Goal: Transaction & Acquisition: Subscribe to service/newsletter

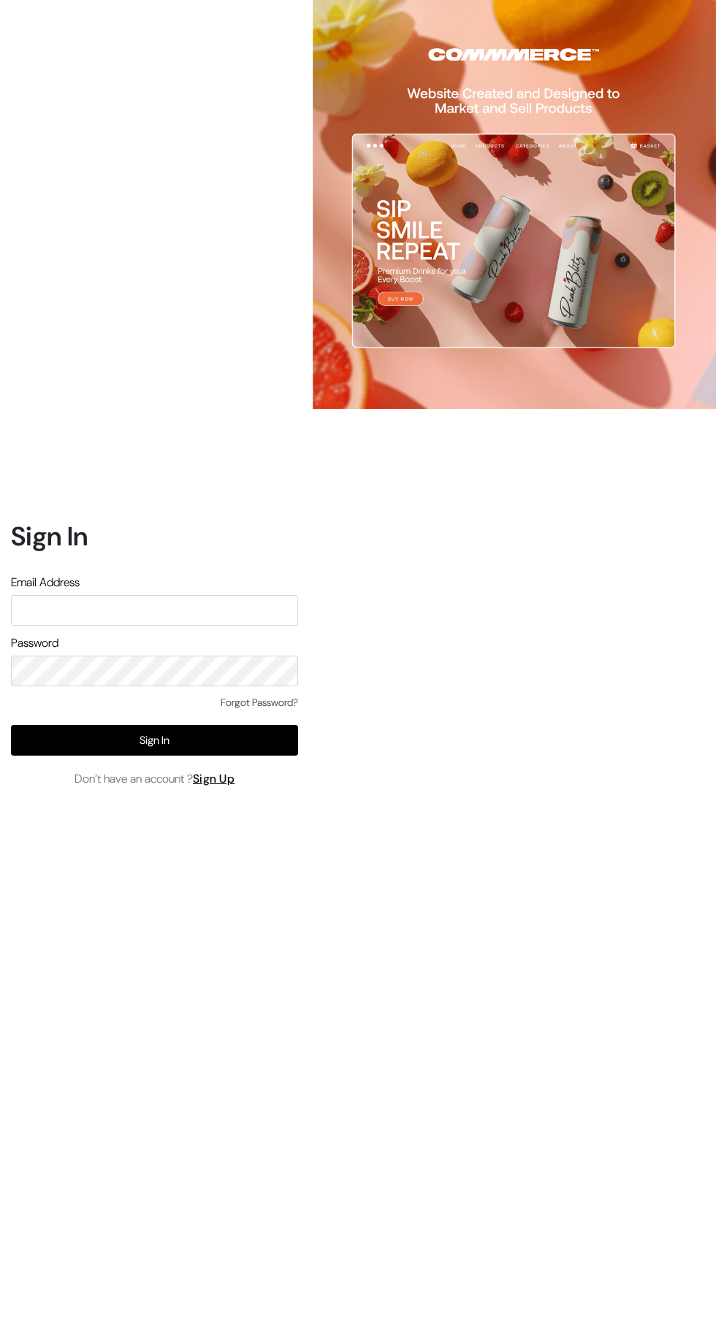
click at [86, 626] on input "text" at bounding box center [154, 610] width 287 height 31
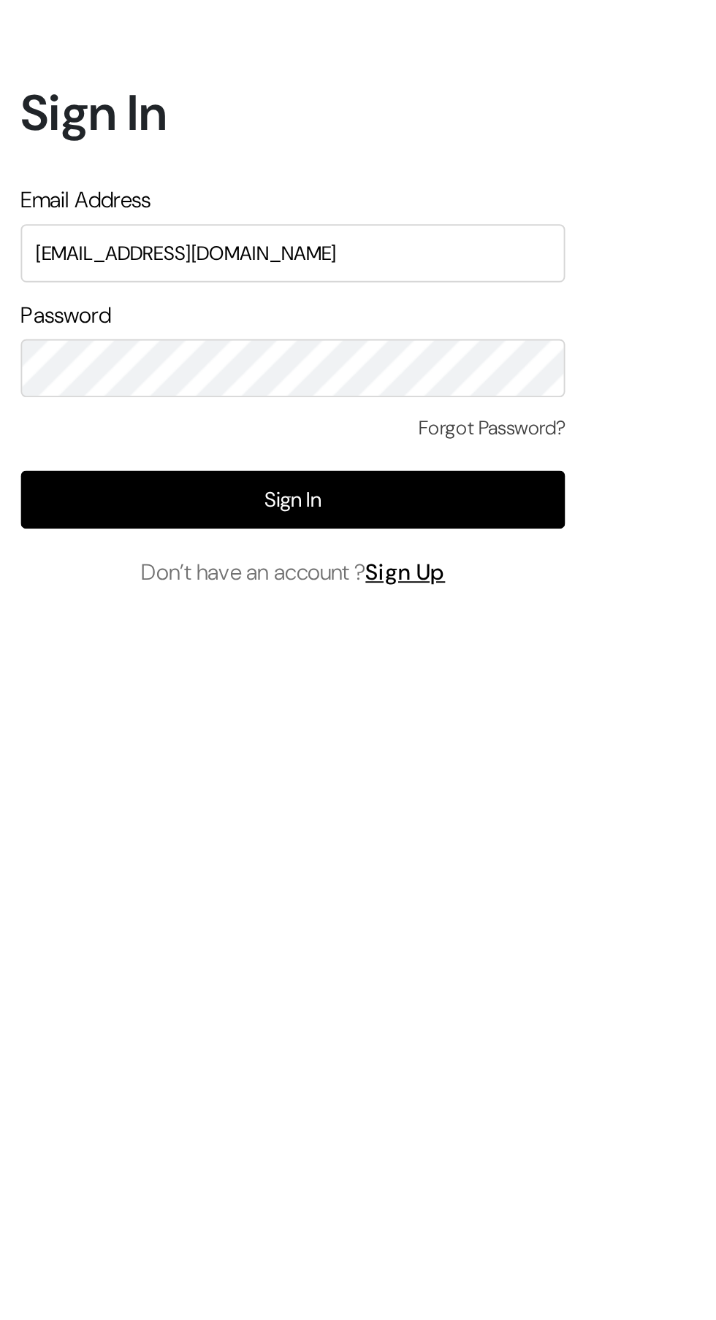
type input "[EMAIL_ADDRESS][DOMAIN_NAME]"
click at [13, 591] on label "Email Address" at bounding box center [45, 583] width 69 height 18
click at [164, 756] on button "Sign In" at bounding box center [154, 740] width 287 height 31
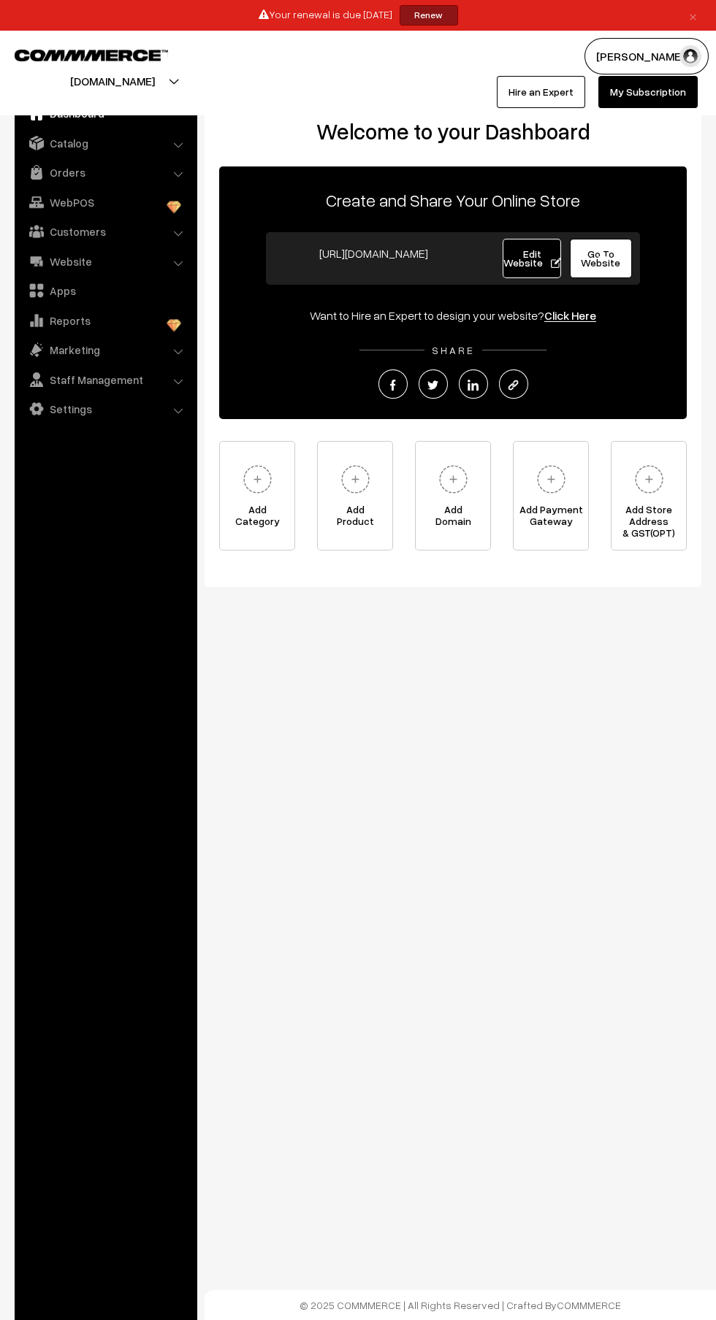
click at [386, 18] on div "Your renewal is due [DATE] Renew" at bounding box center [357, 15] width 705 height 20
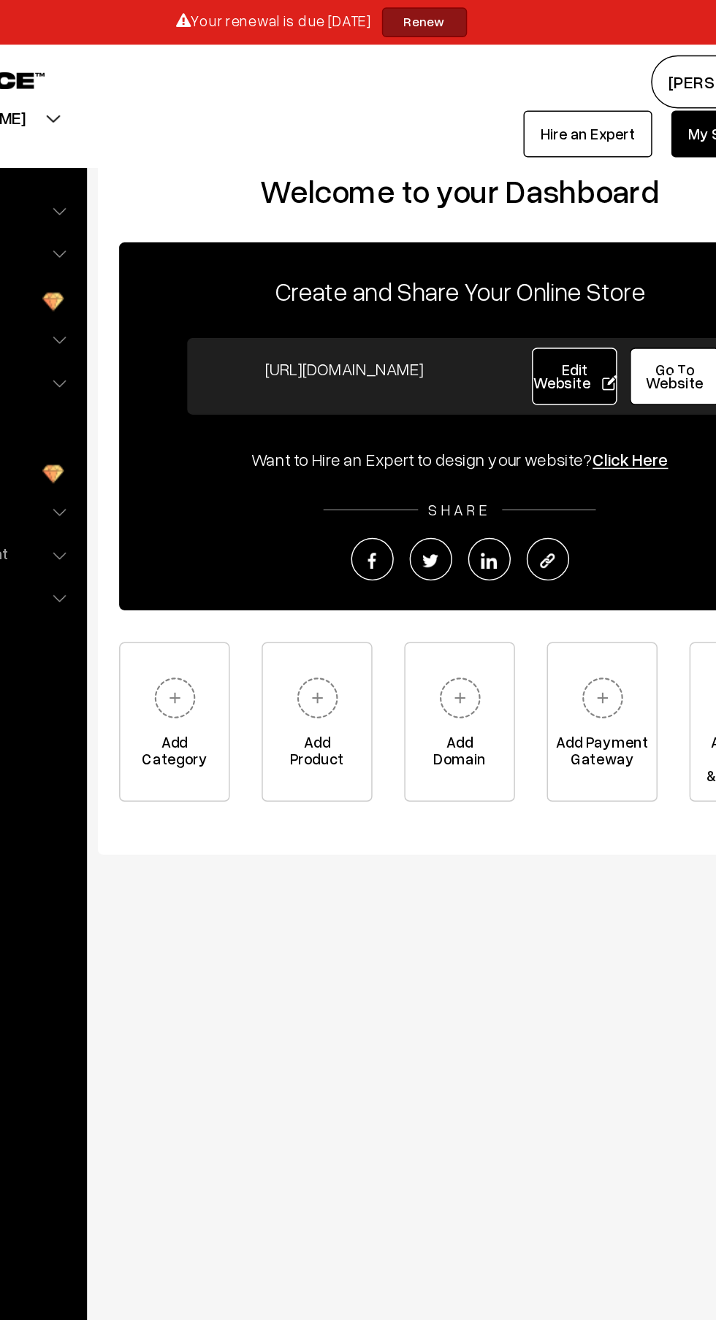
click at [440, 18] on link "Renew" at bounding box center [428, 15] width 58 height 20
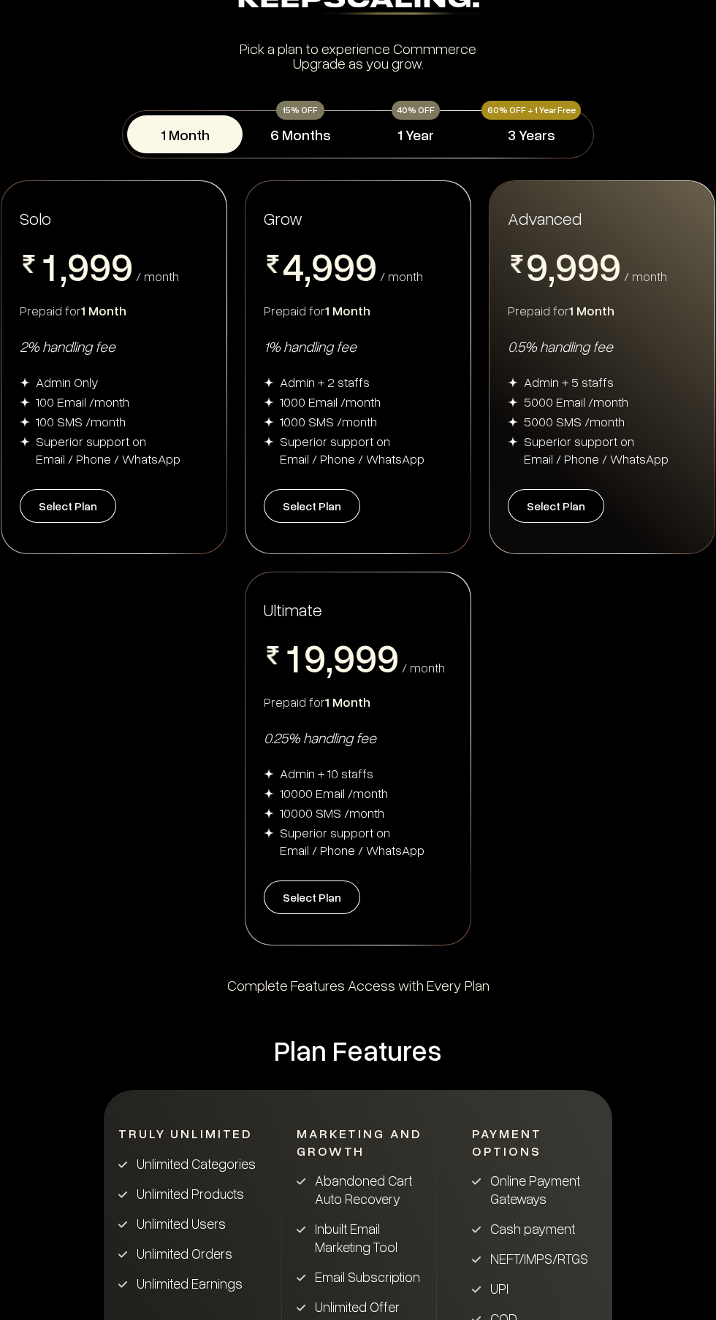
scroll to position [101, 0]
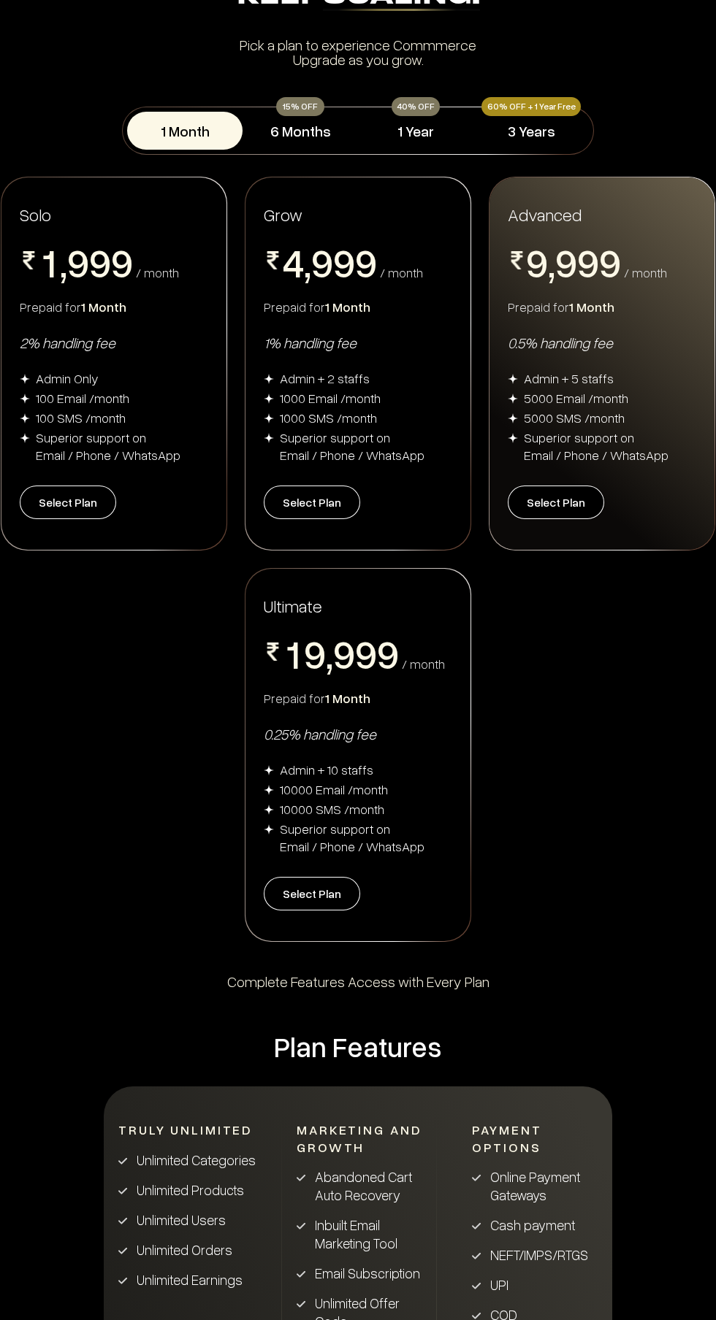
click at [70, 340] on div "2% handling fee" at bounding box center [114, 342] width 188 height 19
click at [321, 144] on button "6 Months" at bounding box center [299, 131] width 115 height 38
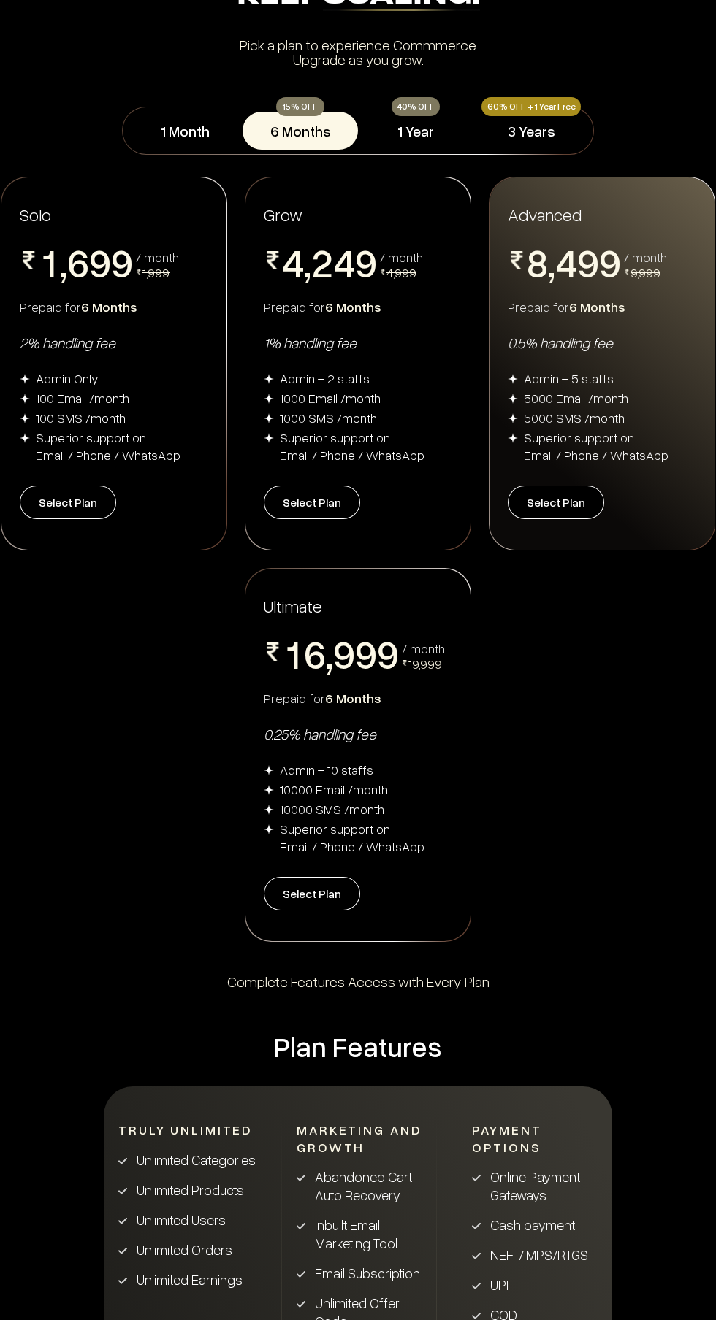
click at [546, 137] on button "3 Years" at bounding box center [530, 131] width 115 height 38
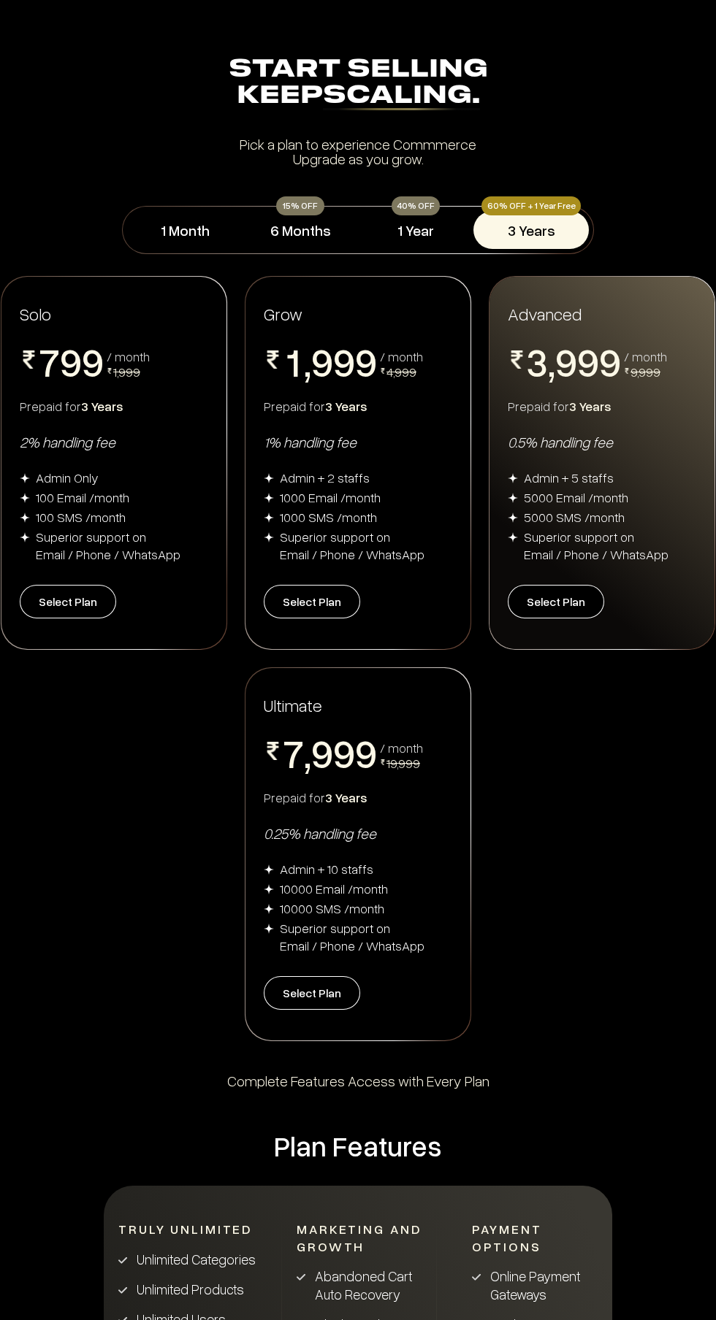
scroll to position [0, 0]
